Goal: Transaction & Acquisition: Purchase product/service

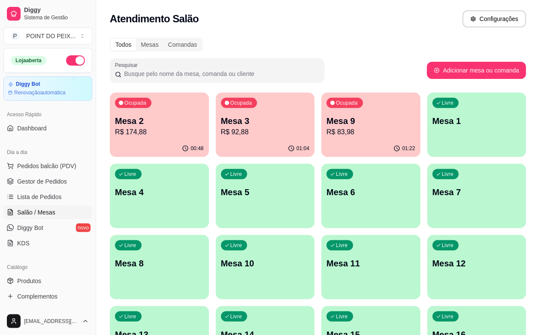
click at [327, 127] on p "R$ 83,98" at bounding box center [371, 132] width 89 height 10
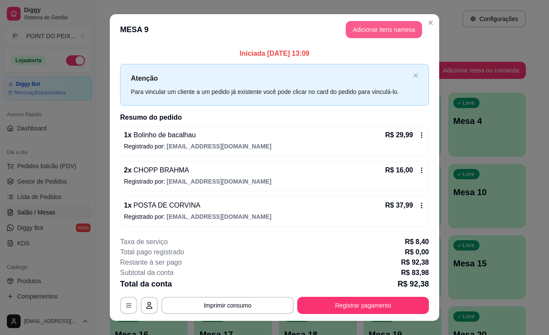
click at [397, 33] on button "Adicionar itens na mesa" at bounding box center [384, 29] width 76 height 17
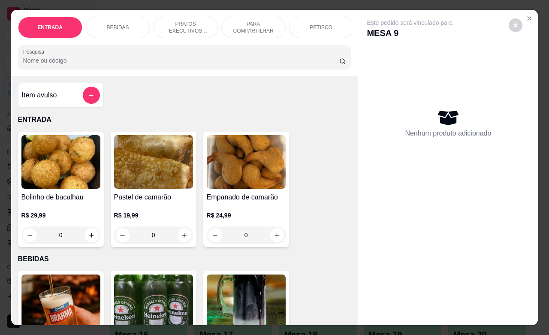
scroll to position [0, 21]
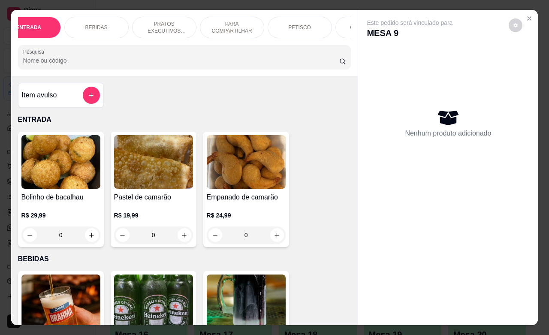
click at [340, 24] on div "GUARNIÇÕES" at bounding box center [368, 27] width 64 height 21
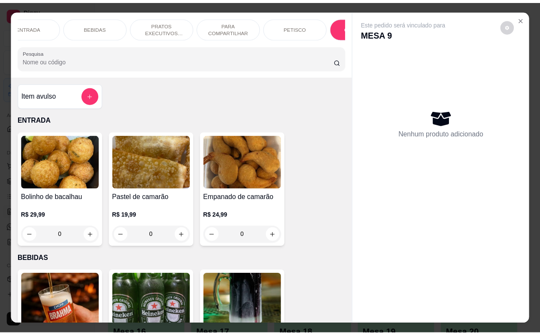
scroll to position [2387, 0]
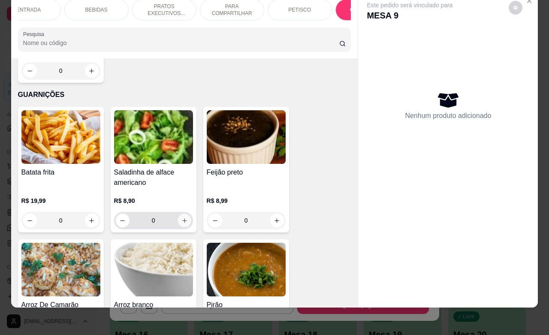
click at [181, 218] on icon "increase-product-quantity" at bounding box center [184, 221] width 6 height 6
type input "1"
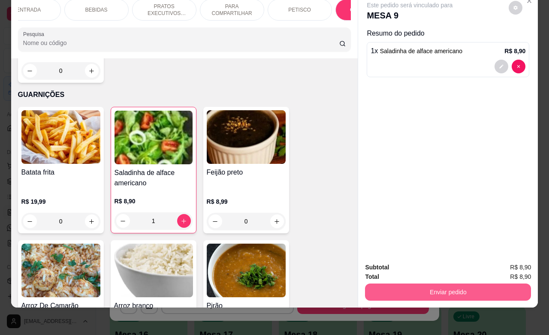
click at [391, 284] on button "Enviar pedido" at bounding box center [448, 292] width 166 height 17
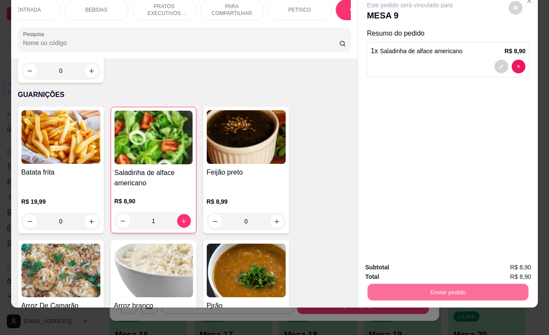
click at [392, 263] on button "Não registrar e enviar pedido" at bounding box center [418, 262] width 89 height 16
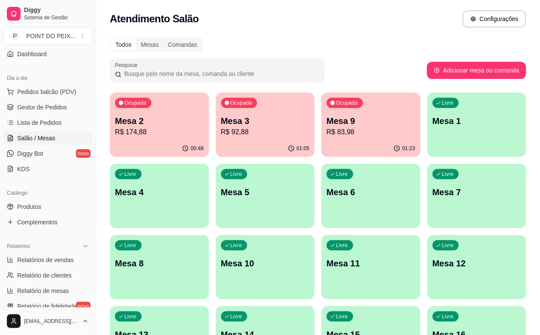
scroll to position [67, 0]
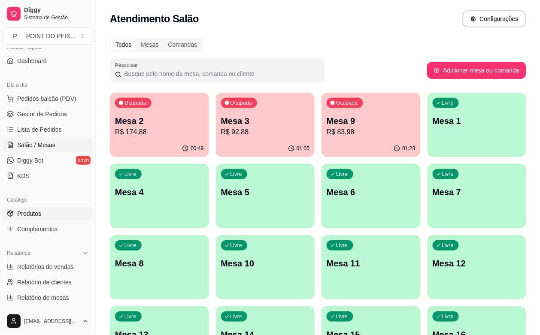
click at [26, 211] on span "Produtos" at bounding box center [29, 213] width 24 height 9
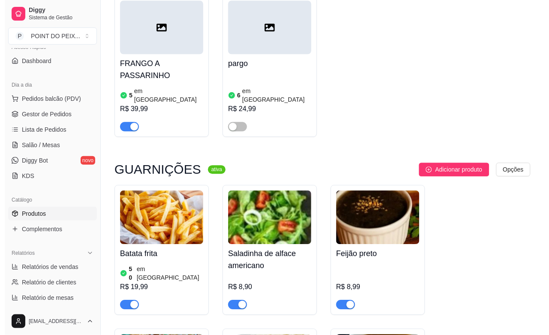
scroll to position [3325, 0]
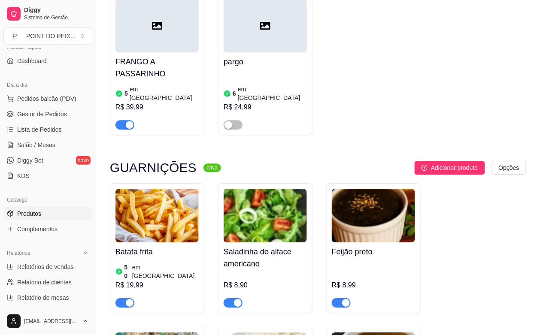
click at [278, 189] on img at bounding box center [265, 216] width 83 height 54
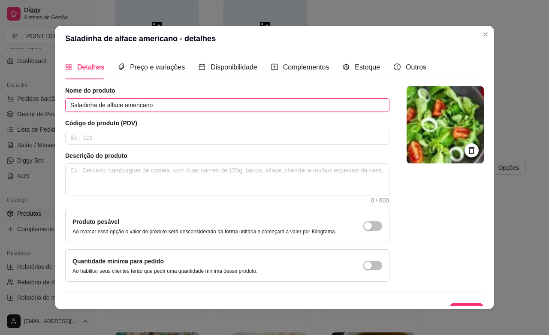
drag, startPoint x: 153, startPoint y: 106, endPoint x: 118, endPoint y: 112, distance: 34.9
click at [118, 112] on input "Saladinha de alface americano" at bounding box center [227, 105] width 324 height 14
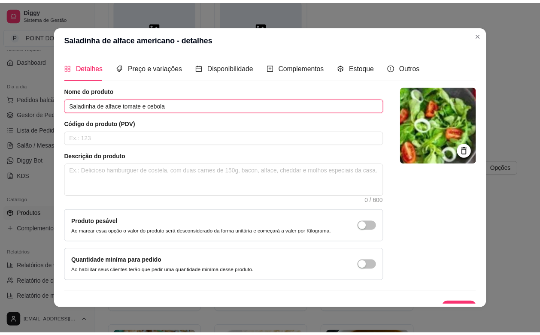
scroll to position [15, 0]
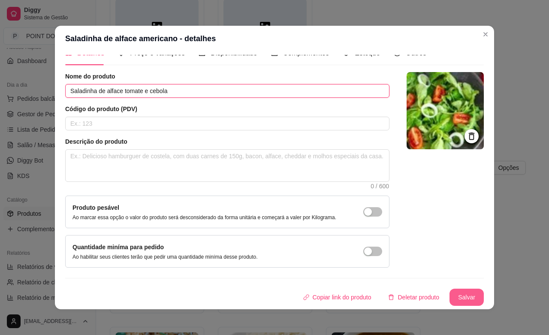
type input "Saladinha de alface tomate e cebola"
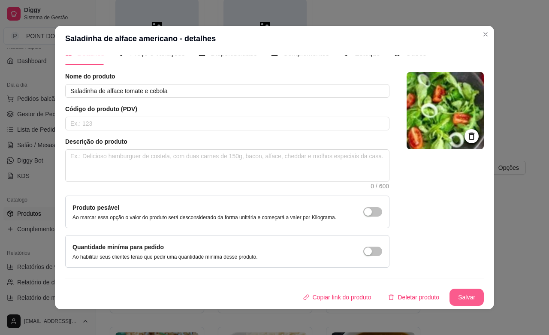
click at [450, 294] on button "Salvar" at bounding box center [467, 297] width 34 height 17
click at [456, 293] on button "Salvar" at bounding box center [466, 297] width 33 height 17
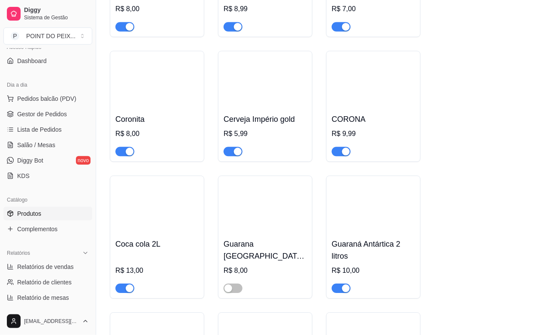
scroll to position [322, 0]
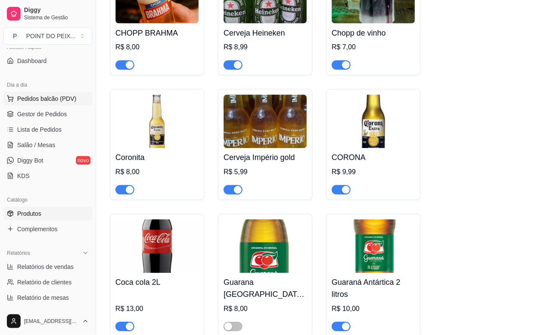
click at [31, 99] on span "Pedidos balcão (PDV)" at bounding box center [46, 98] width 59 height 9
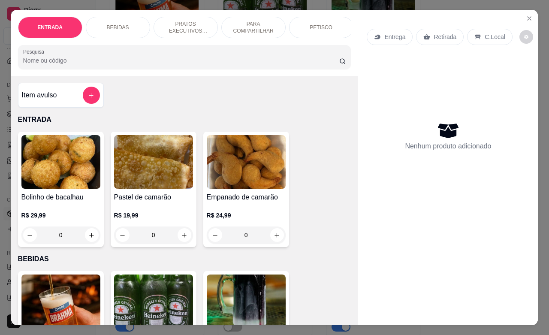
click at [489, 33] on p "C.Local" at bounding box center [495, 37] width 20 height 9
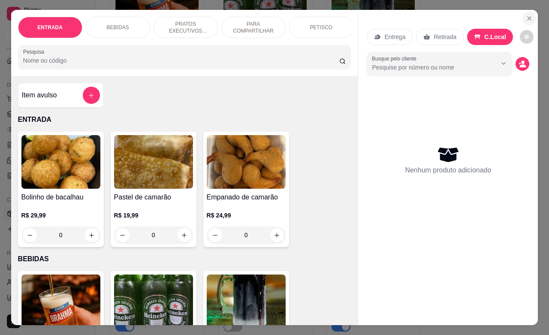
click at [526, 15] on icon "Close" at bounding box center [529, 18] width 7 height 7
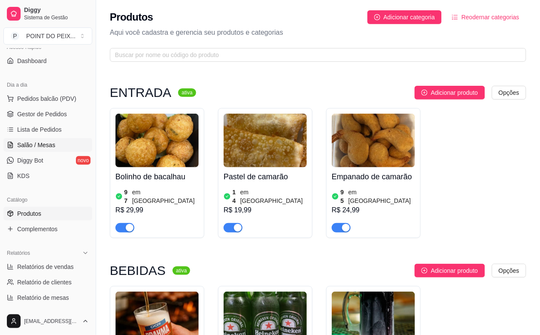
click at [42, 149] on link "Salão / Mesas" at bounding box center [47, 145] width 89 height 14
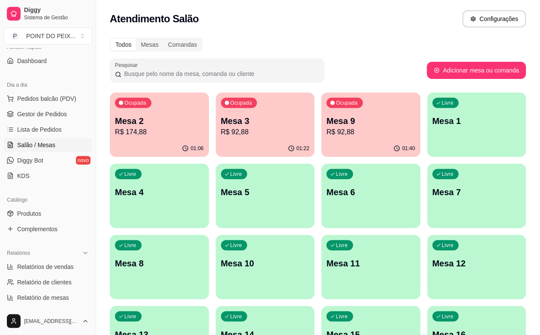
click at [427, 219] on div "button" at bounding box center [476, 223] width 99 height 10
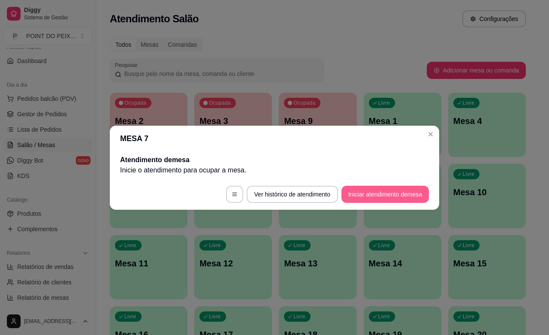
click at [385, 196] on button "Iniciar atendimento de mesa" at bounding box center [386, 194] width 88 height 17
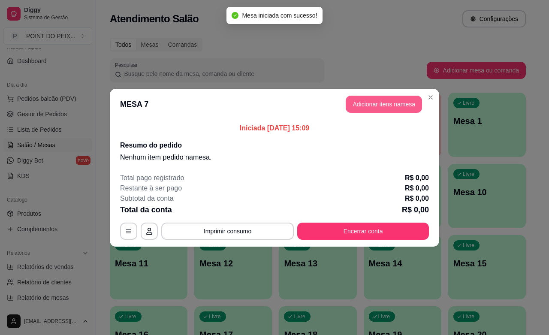
click at [406, 112] on button "Adicionar itens na mesa" at bounding box center [384, 104] width 76 height 17
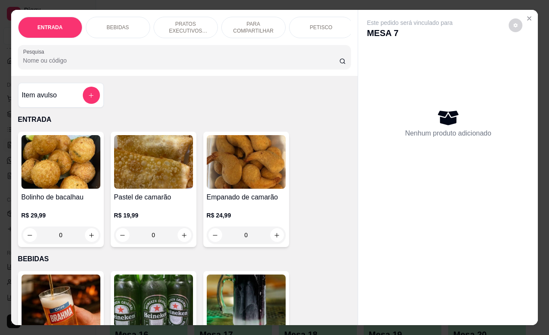
click at [190, 28] on p "PRATOS EXECUTIVOS (INDIVIDUAIS)" at bounding box center [186, 28] width 50 height 14
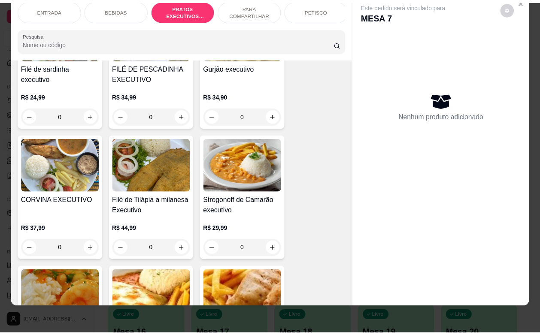
scroll to position [1168, 0]
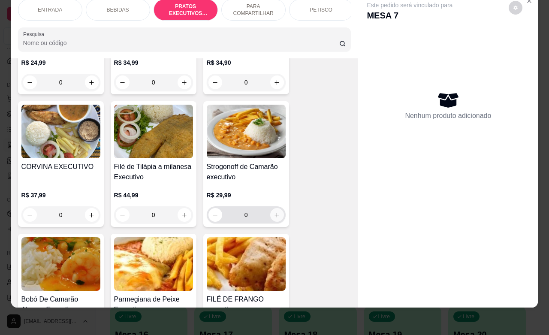
click at [274, 217] on icon "increase-product-quantity" at bounding box center [277, 215] width 6 height 6
type input "1"
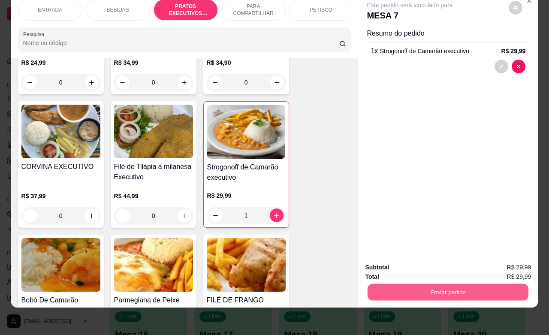
click at [402, 287] on button "Enviar pedido" at bounding box center [448, 292] width 161 height 17
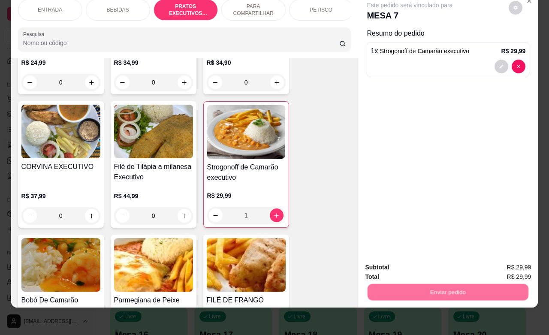
click at [397, 259] on button "Não registrar e enviar pedido" at bounding box center [418, 262] width 89 height 16
